Goal: Task Accomplishment & Management: Complete application form

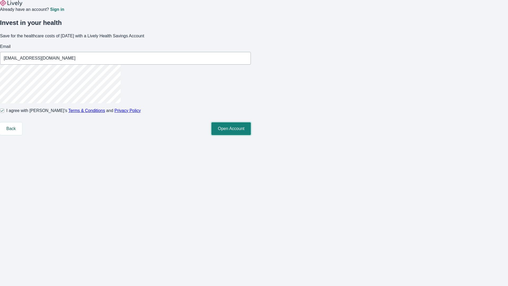
click at [251, 135] on button "Open Account" at bounding box center [230, 128] width 39 height 13
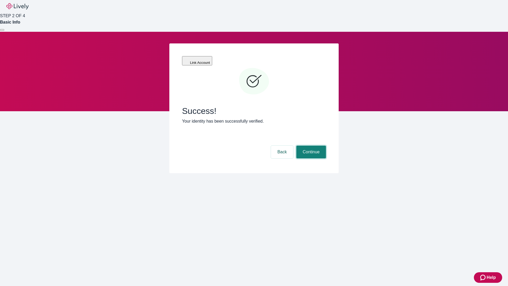
click at [310, 145] on button "Continue" at bounding box center [311, 151] width 30 height 13
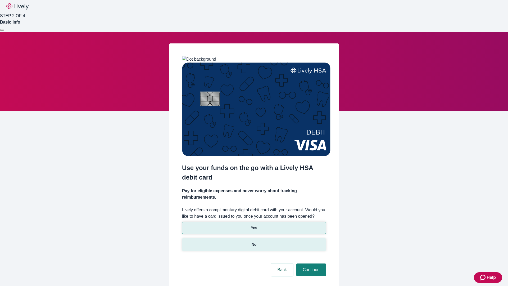
click at [254, 241] on p "No" at bounding box center [253, 244] width 5 height 6
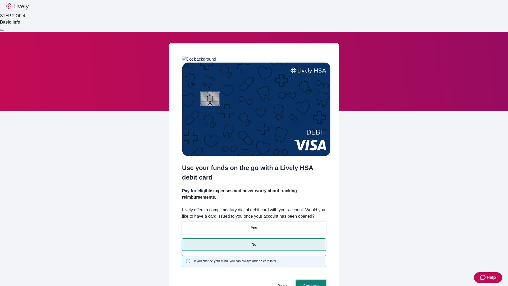
click at [310, 279] on button "Continue" at bounding box center [311, 285] width 30 height 13
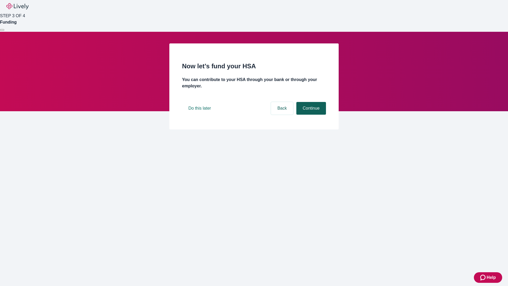
click at [310, 114] on button "Continue" at bounding box center [311, 108] width 30 height 13
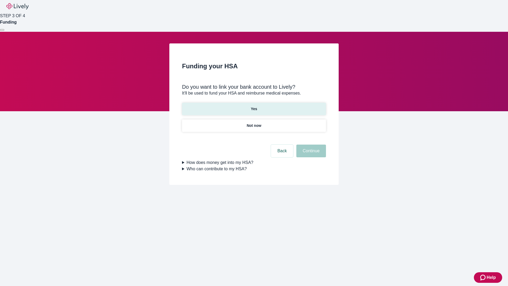
click at [254, 106] on p "Yes" at bounding box center [254, 109] width 6 height 6
click at [310, 144] on button "Continue" at bounding box center [311, 150] width 30 height 13
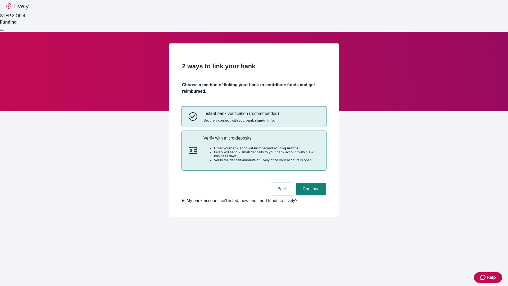
click at [261, 140] on p "Verify with micro-deposits" at bounding box center [261, 137] width 116 height 5
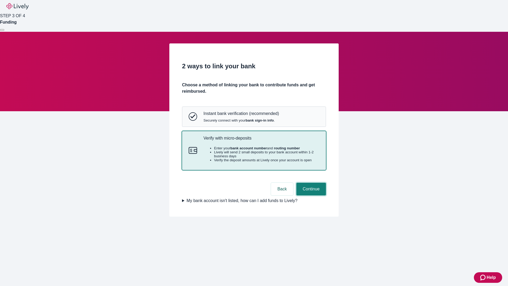
click at [310, 195] on button "Continue" at bounding box center [311, 188] width 30 height 13
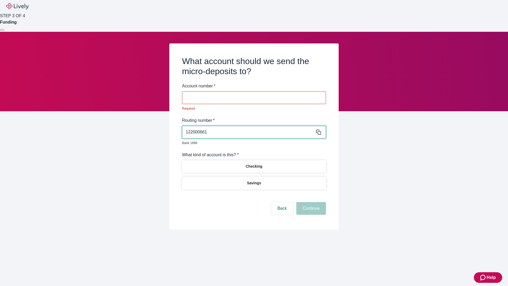
type input "122000661"
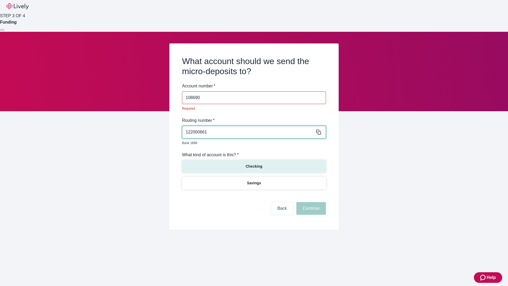
type input "108690"
click at [254, 163] on p "Checking" at bounding box center [253, 166] width 17 height 6
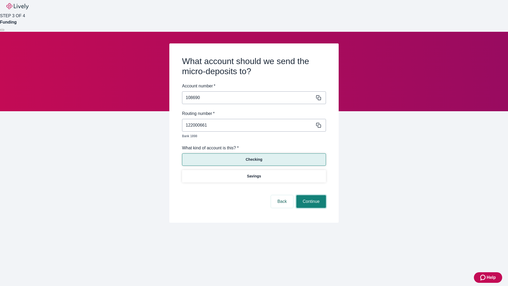
click at [310, 195] on button "Continue" at bounding box center [311, 201] width 30 height 13
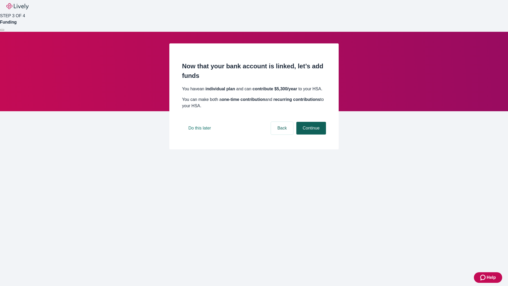
click at [310, 134] on button "Continue" at bounding box center [311, 128] width 30 height 13
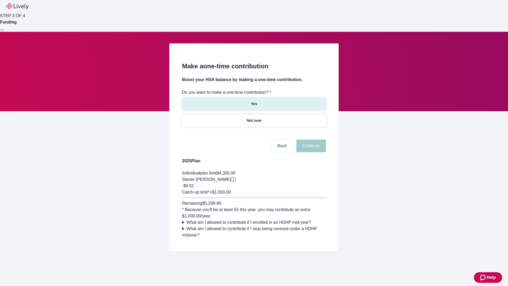
click at [254, 101] on p "Yes" at bounding box center [254, 104] width 6 height 6
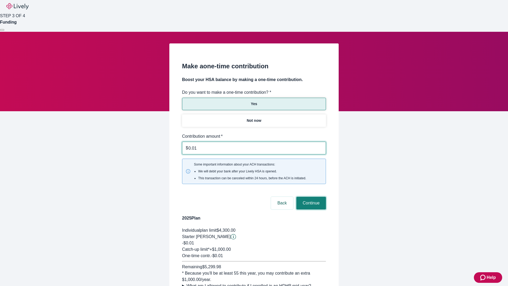
click at [310, 196] on button "Continue" at bounding box center [311, 202] width 30 height 13
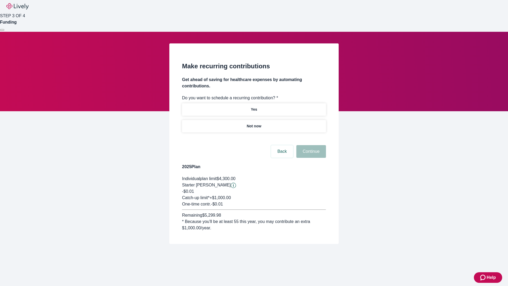
click at [254, 123] on p "Not now" at bounding box center [253, 126] width 15 height 6
click at [310, 145] on button "Continue" at bounding box center [311, 151] width 30 height 13
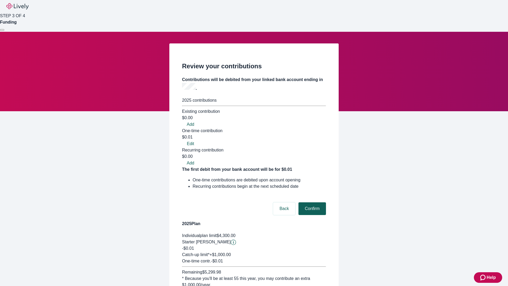
click at [311, 202] on button "Confirm" at bounding box center [312, 208] width 28 height 13
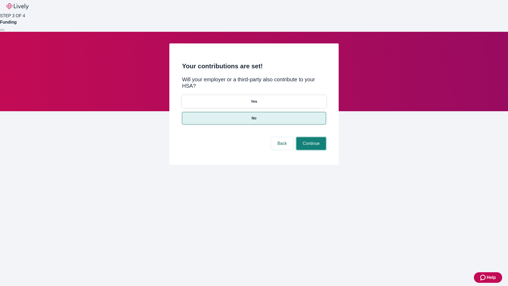
click at [310, 137] on button "Continue" at bounding box center [311, 143] width 30 height 13
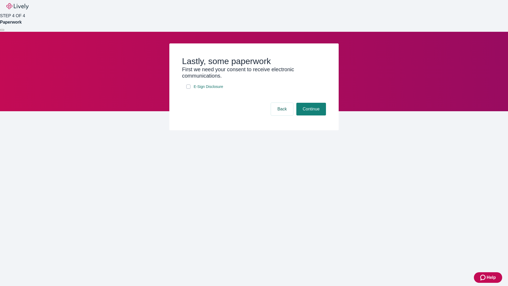
click at [188, 89] on input "E-Sign Disclosure" at bounding box center [188, 86] width 4 height 4
checkbox input "true"
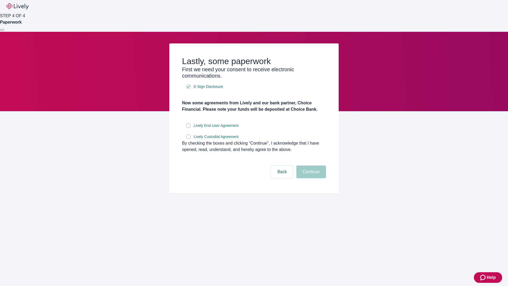
click at [188, 127] on input "Lively End User Agreement" at bounding box center [188, 125] width 4 height 4
checkbox input "true"
click at [188, 139] on input "Lively Custodial Agreement" at bounding box center [188, 136] width 4 height 4
checkbox input "true"
click at [310, 178] on button "Continue" at bounding box center [311, 171] width 30 height 13
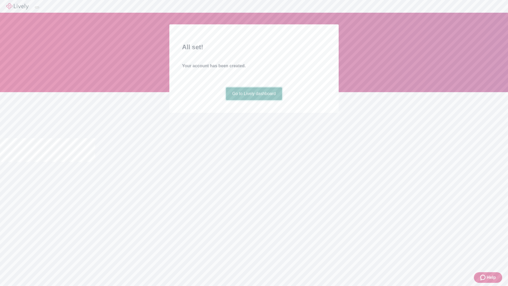
click at [254, 100] on link "Go to Lively dashboard" at bounding box center [254, 93] width 56 height 13
